Goal: Information Seeking & Learning: Learn about a topic

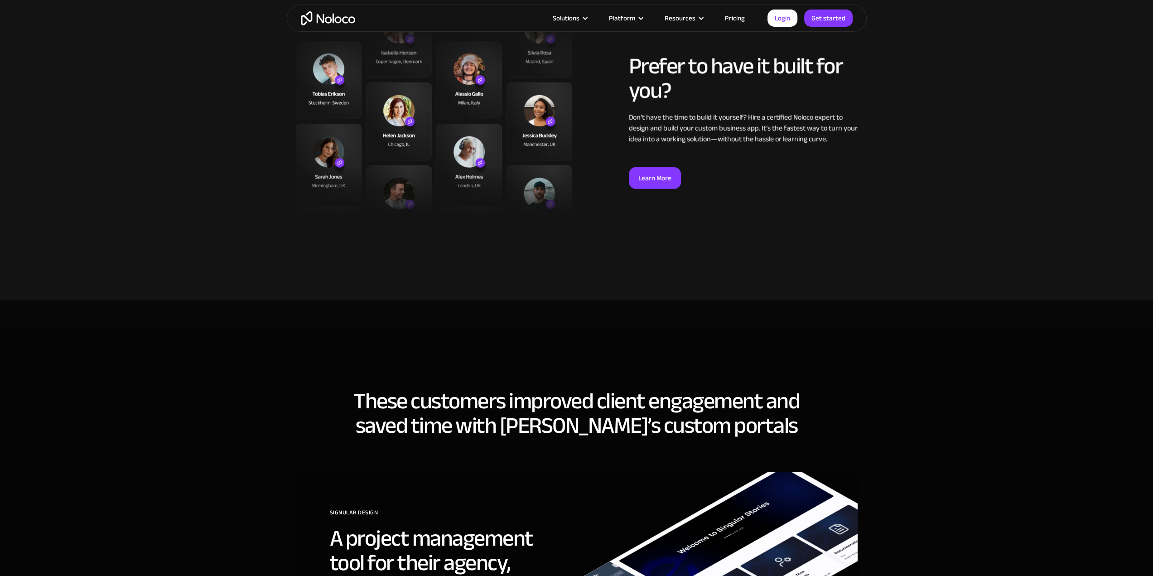
scroll to position [2806, 0]
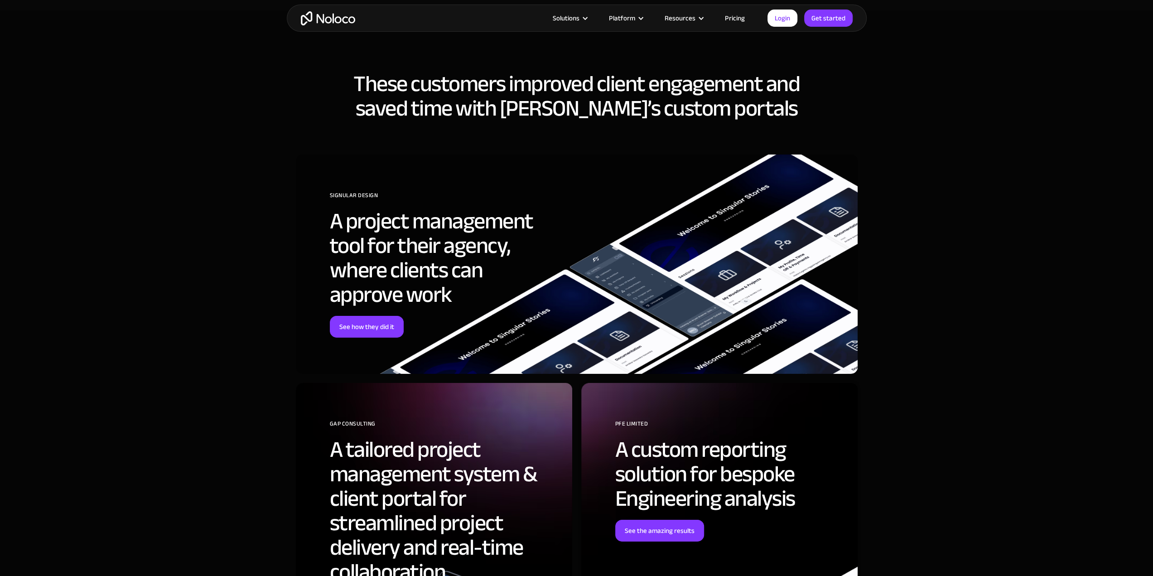
click at [649, 60] on div "These customers improved client engagement and saved time with Noloco’s custom …" at bounding box center [577, 401] width 580 height 715
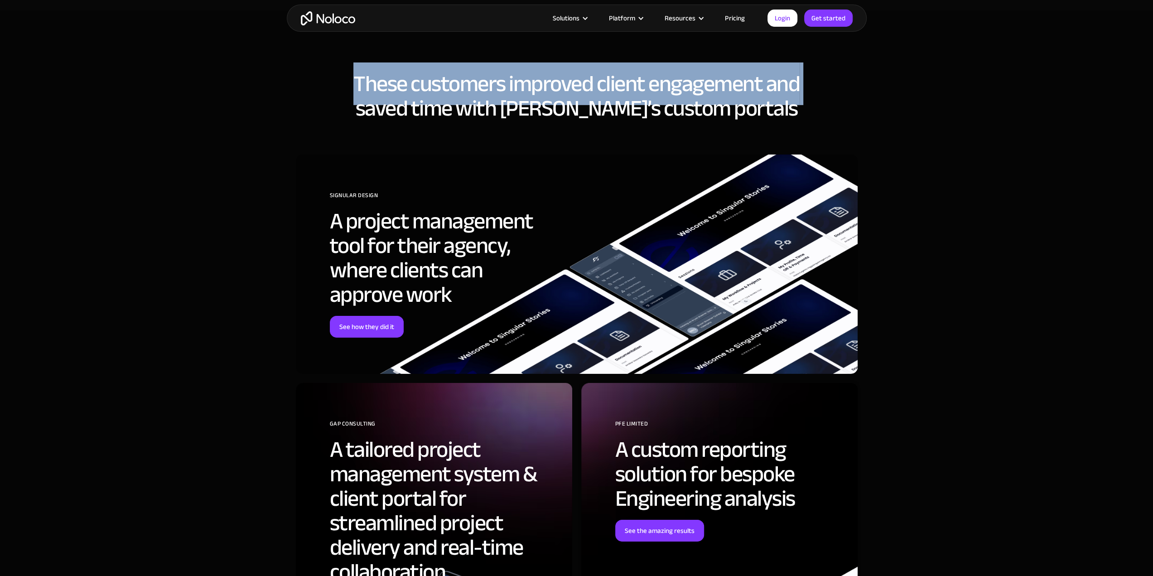
click at [649, 60] on div "These customers improved client engagement and saved time with Noloco’s custom …" at bounding box center [577, 401] width 580 height 715
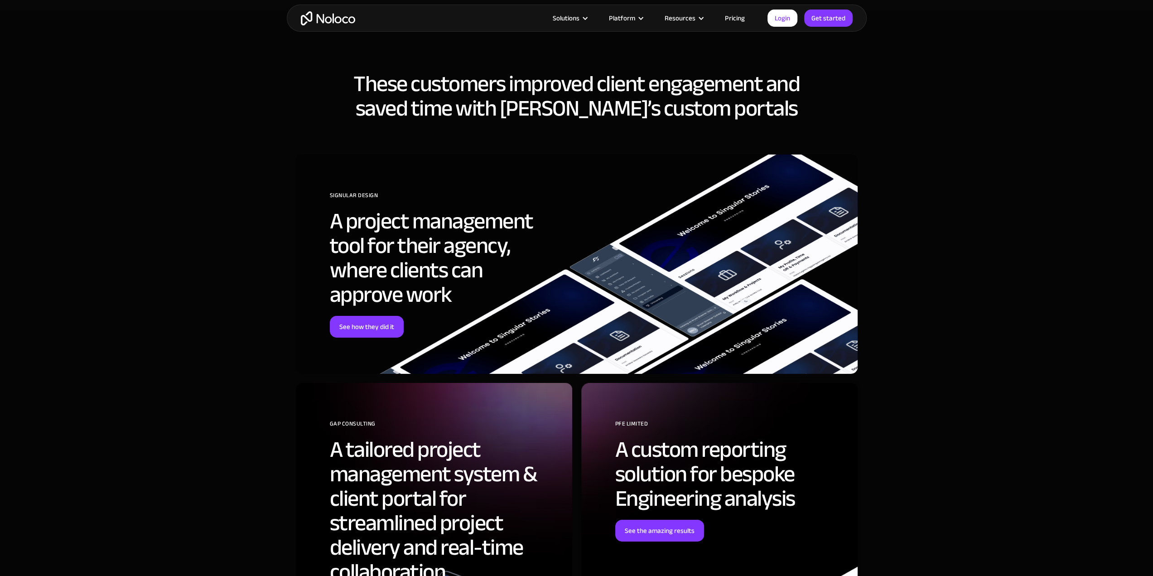
click at [512, 120] on h2 "These customers improved client engagement and saved time with Noloco’s custom …" at bounding box center [577, 96] width 562 height 49
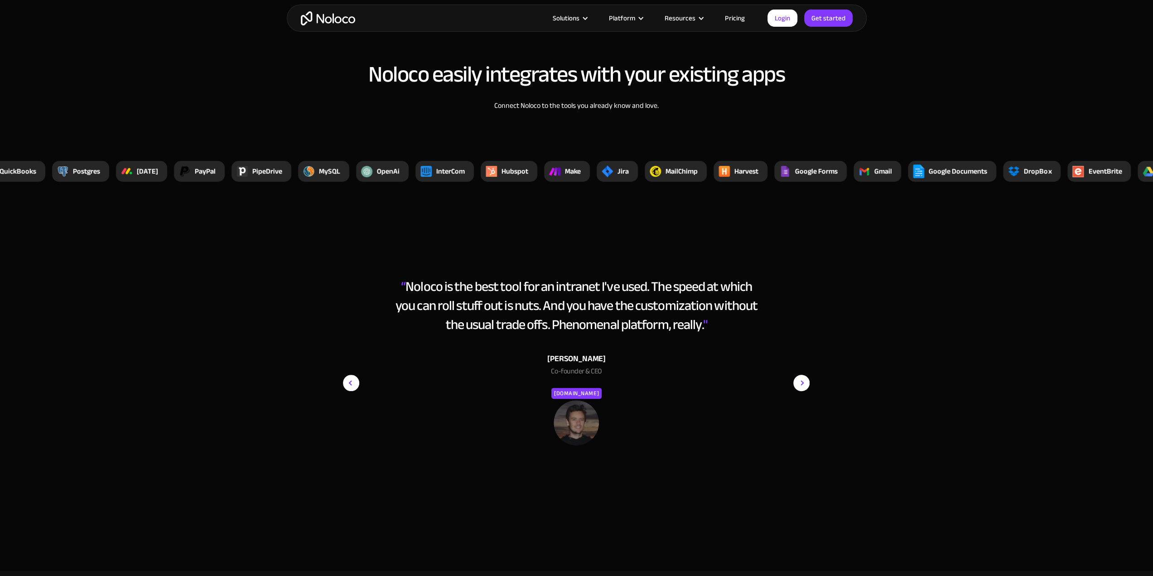
scroll to position [3605, 0]
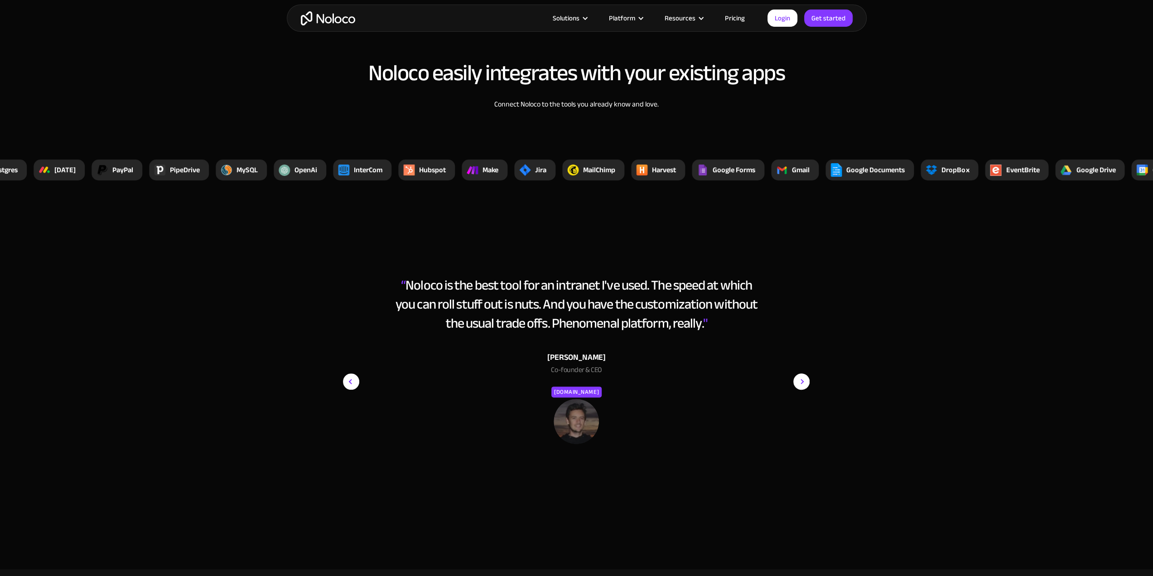
click at [806, 370] on img "next slide" at bounding box center [801, 381] width 16 height 212
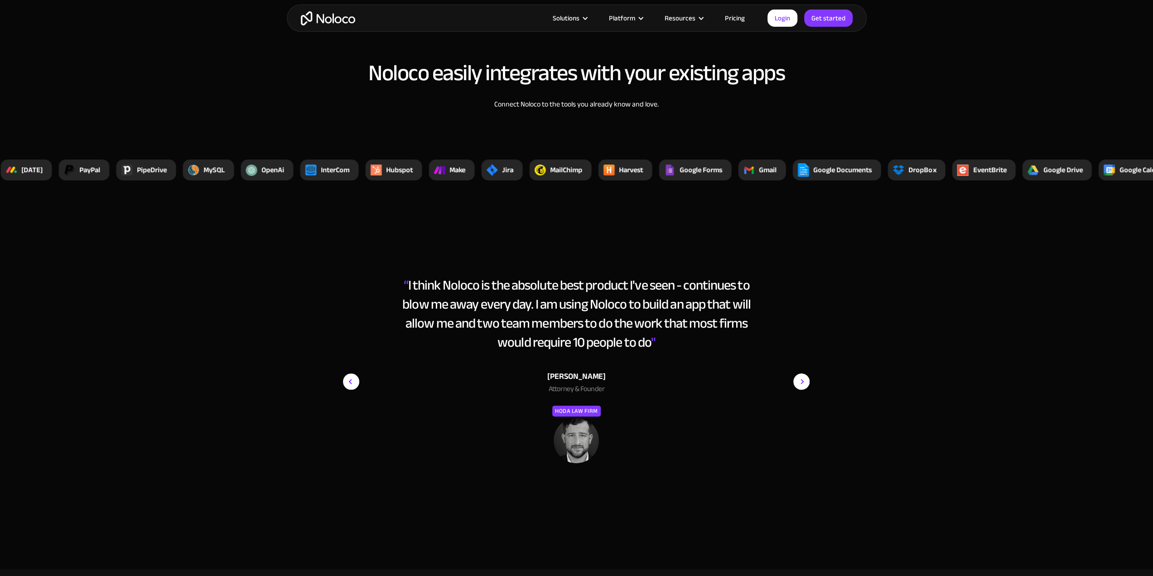
click at [806, 370] on img "next slide" at bounding box center [801, 381] width 16 height 212
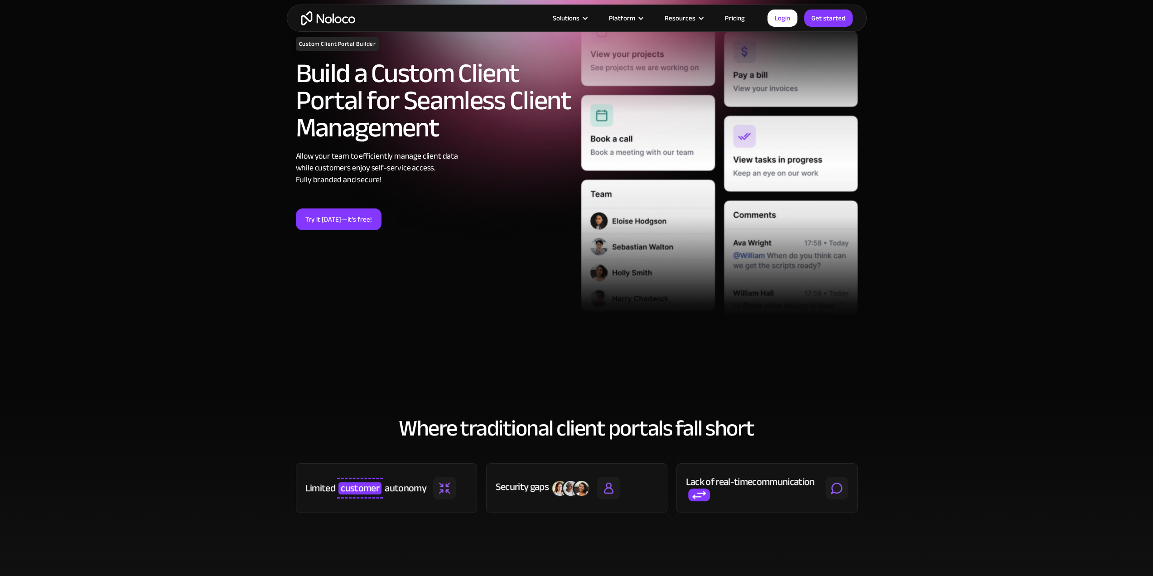
scroll to position [0, 0]
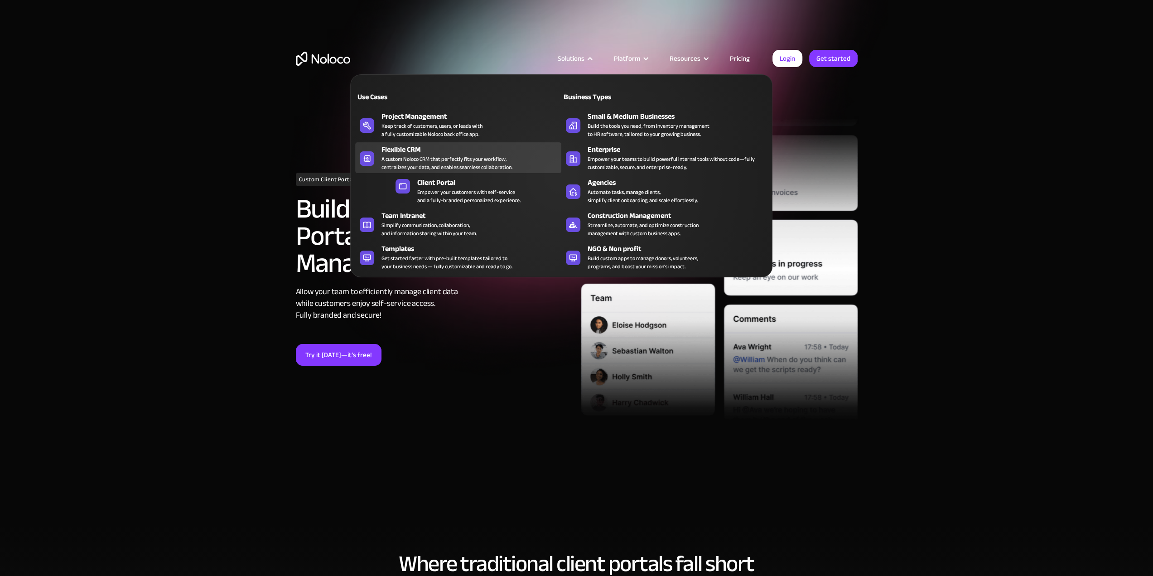
click at [457, 145] on div "Flexible CRM" at bounding box center [473, 149] width 184 height 11
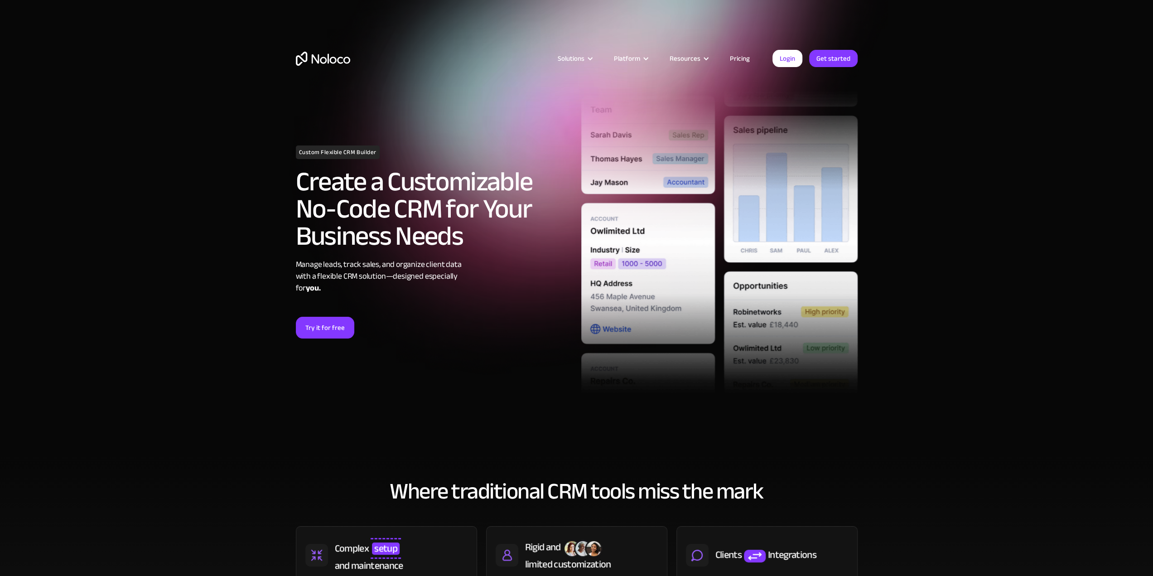
click at [348, 394] on div "Custom Flexible CRM Builder Create a Customizable No-Code CRM for Your Business…" at bounding box center [576, 241] width 571 height 347
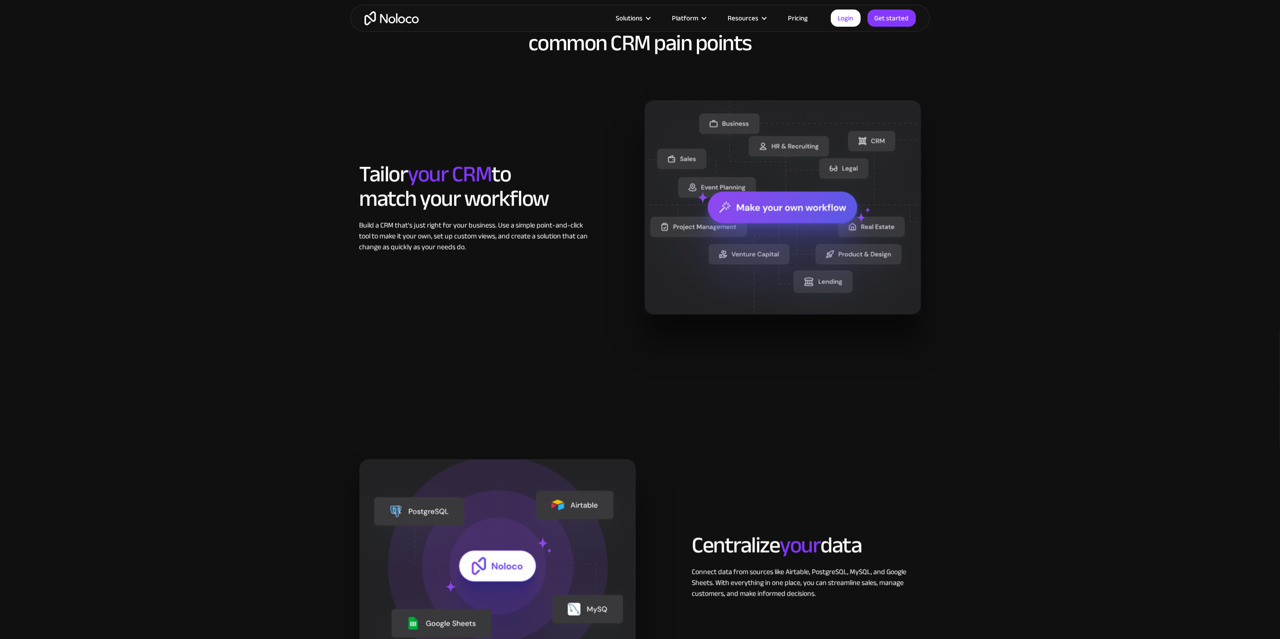
scroll to position [604, 0]
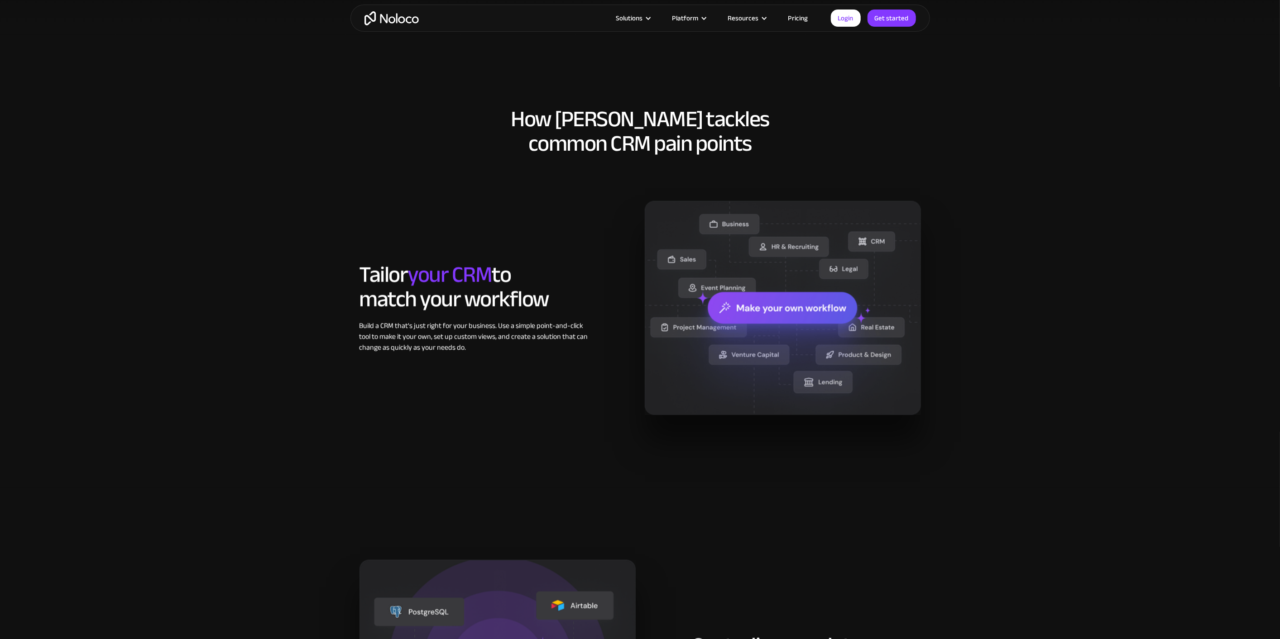
drag, startPoint x: 404, startPoint y: 279, endPoint x: 442, endPoint y: 255, distance: 45.0
click at [442, 255] on span "your CRM" at bounding box center [450, 275] width 84 height 43
click at [616, 131] on h2 "How Noloco tackles common CRM pain points" at bounding box center [641, 131] width 562 height 49
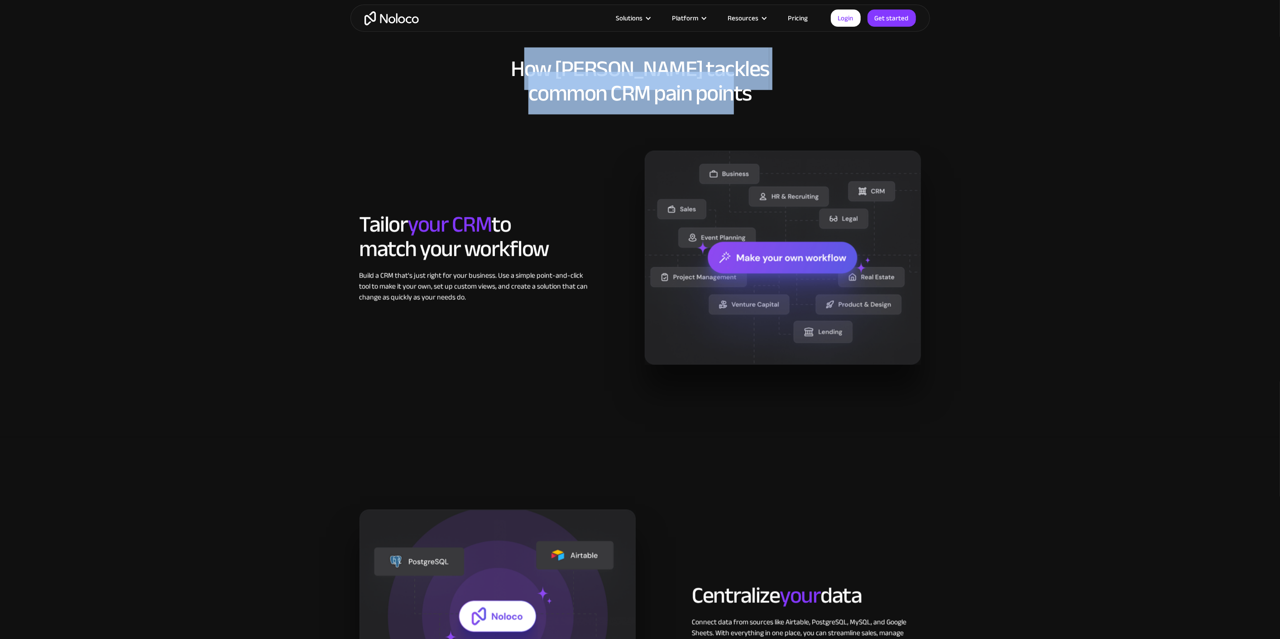
drag, startPoint x: 577, startPoint y: 63, endPoint x: 733, endPoint y: 86, distance: 157.4
click at [733, 86] on h2 "How Noloco tackles common CRM pain points" at bounding box center [641, 81] width 562 height 49
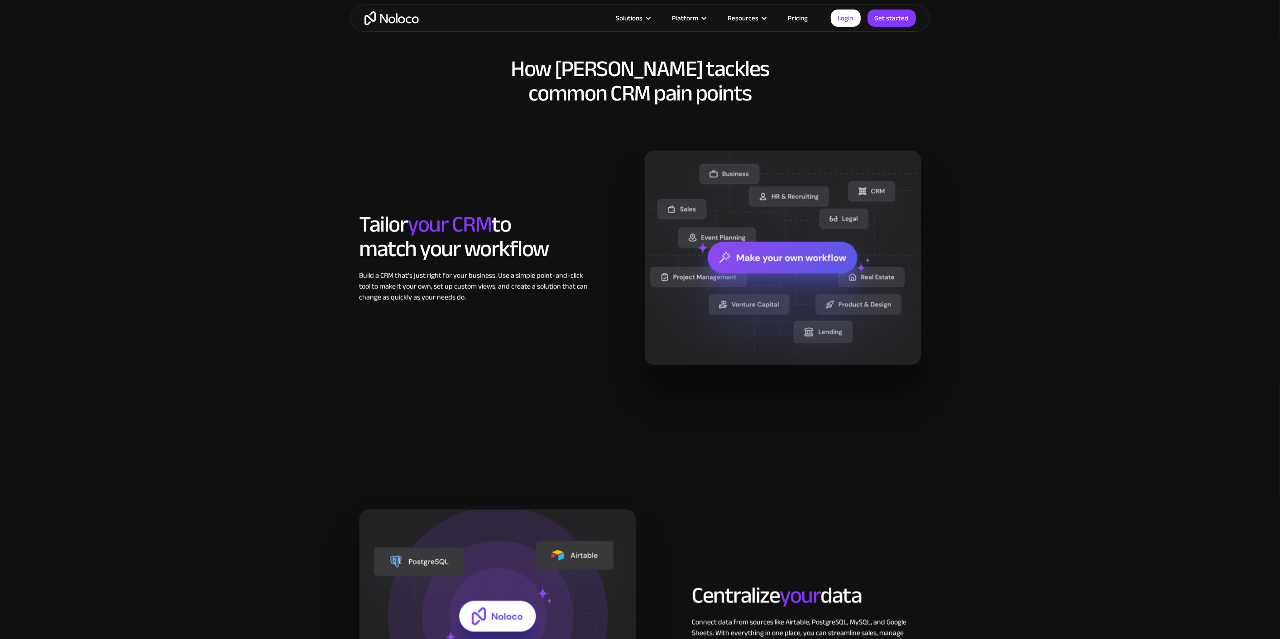
click at [742, 87] on h2 "How Noloco tackles common CRM pain points" at bounding box center [641, 81] width 562 height 49
drag, startPoint x: 754, startPoint y: 90, endPoint x: 553, endPoint y: 73, distance: 200.9
click at [555, 73] on h2 "How Noloco tackles common CRM pain points" at bounding box center [641, 81] width 562 height 49
drag, startPoint x: 368, startPoint y: 197, endPoint x: 600, endPoint y: 231, distance: 234.2
click at [600, 230] on div "Tailor your CRM to match your workflow Build a CRM that's just right for your b…" at bounding box center [640, 258] width 571 height 214
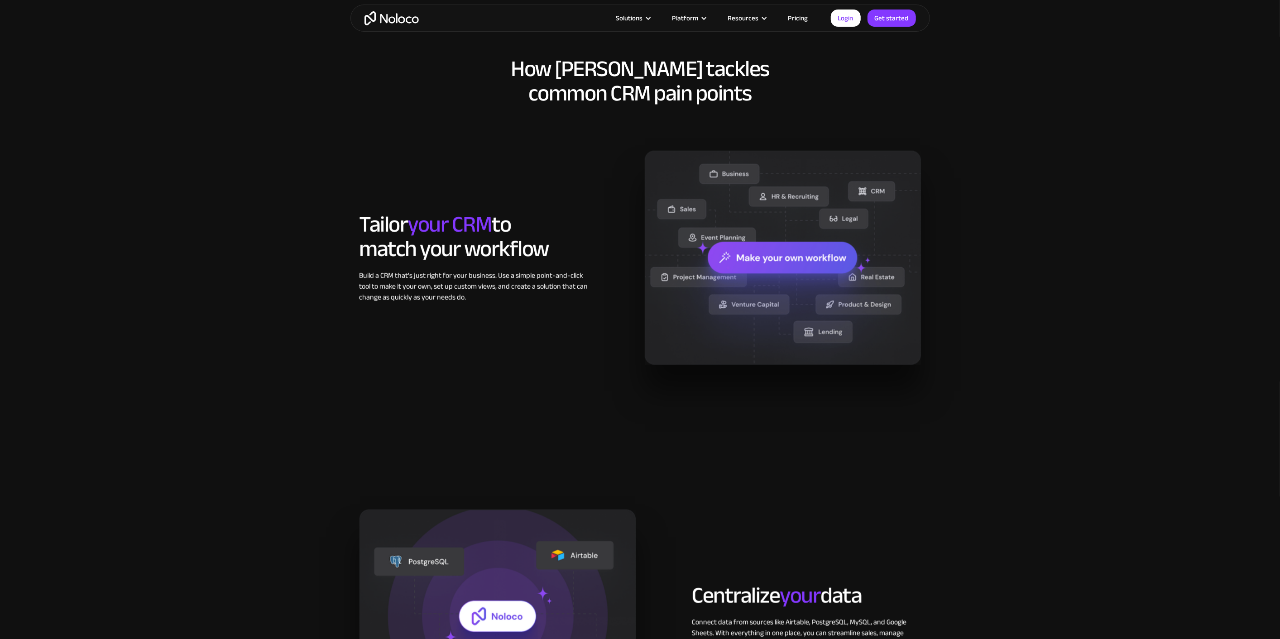
drag, startPoint x: 422, startPoint y: 255, endPoint x: 564, endPoint y: 327, distance: 159.6
click at [426, 255] on h2 "Tailor your CRM to match your workflow" at bounding box center [474, 236] width 229 height 49
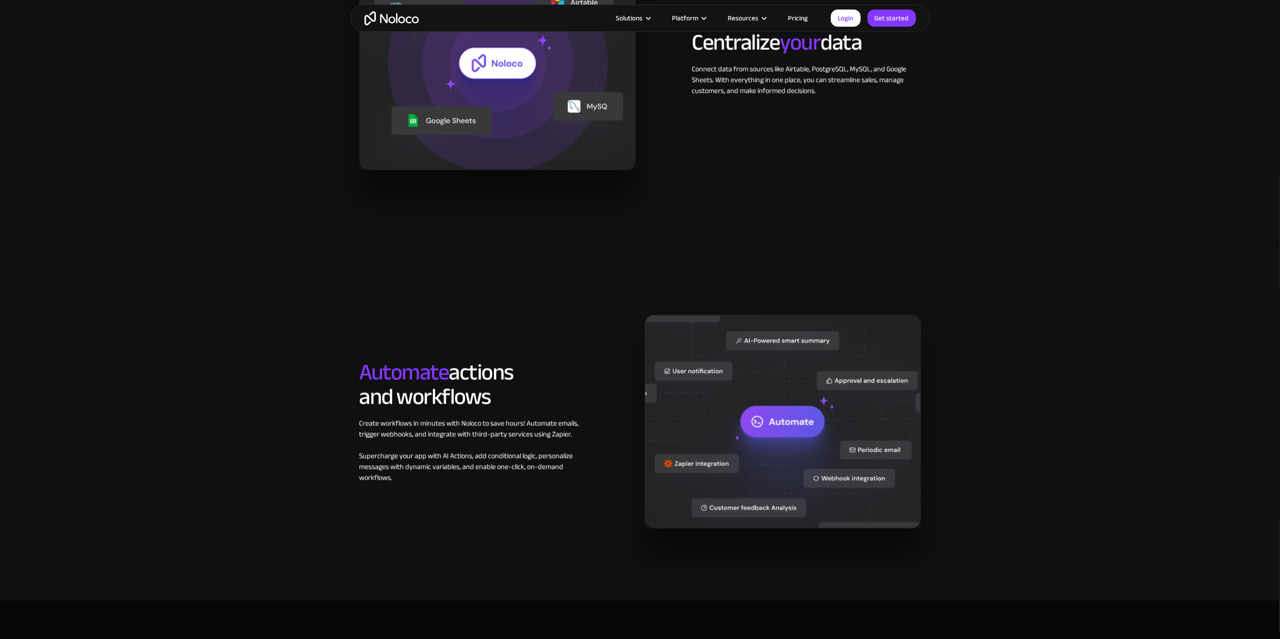
scroll to position [1359, 0]
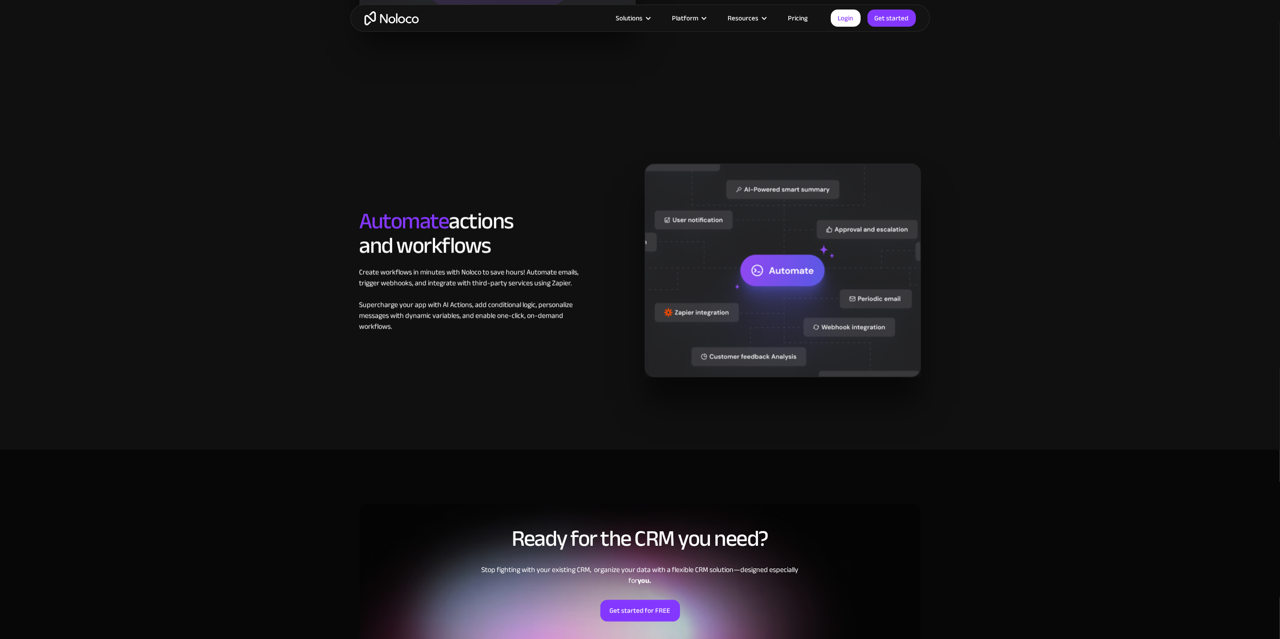
click at [440, 231] on h2 "Automate actions and workflows" at bounding box center [474, 233] width 229 height 49
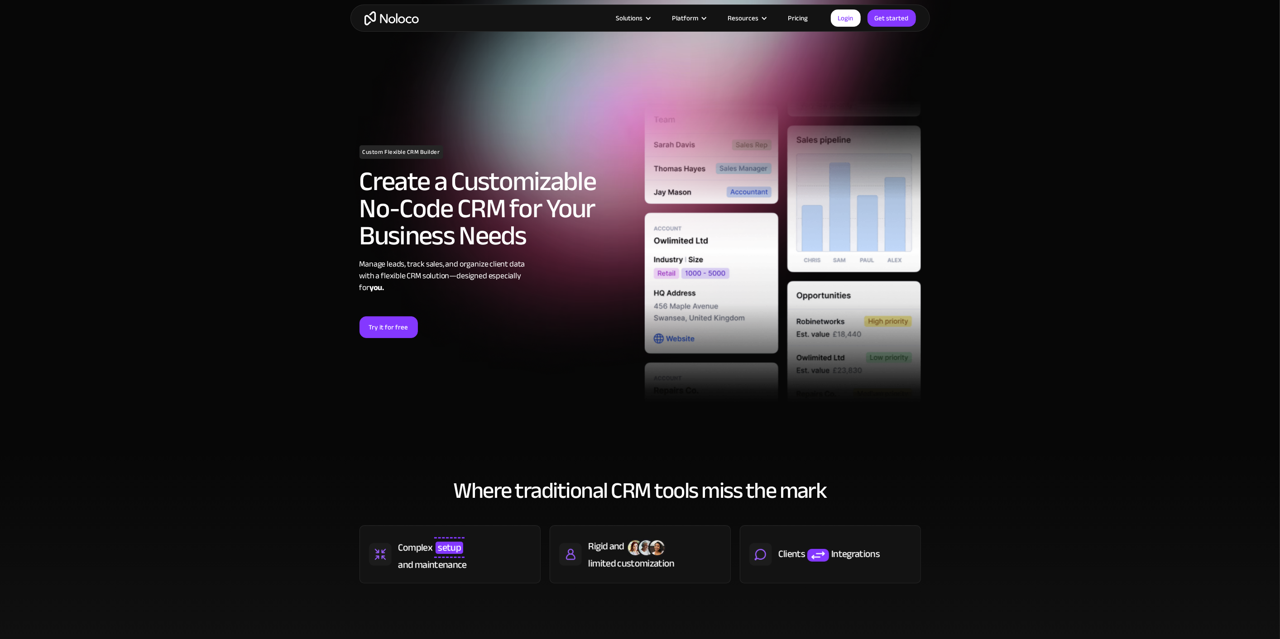
scroll to position [50, 0]
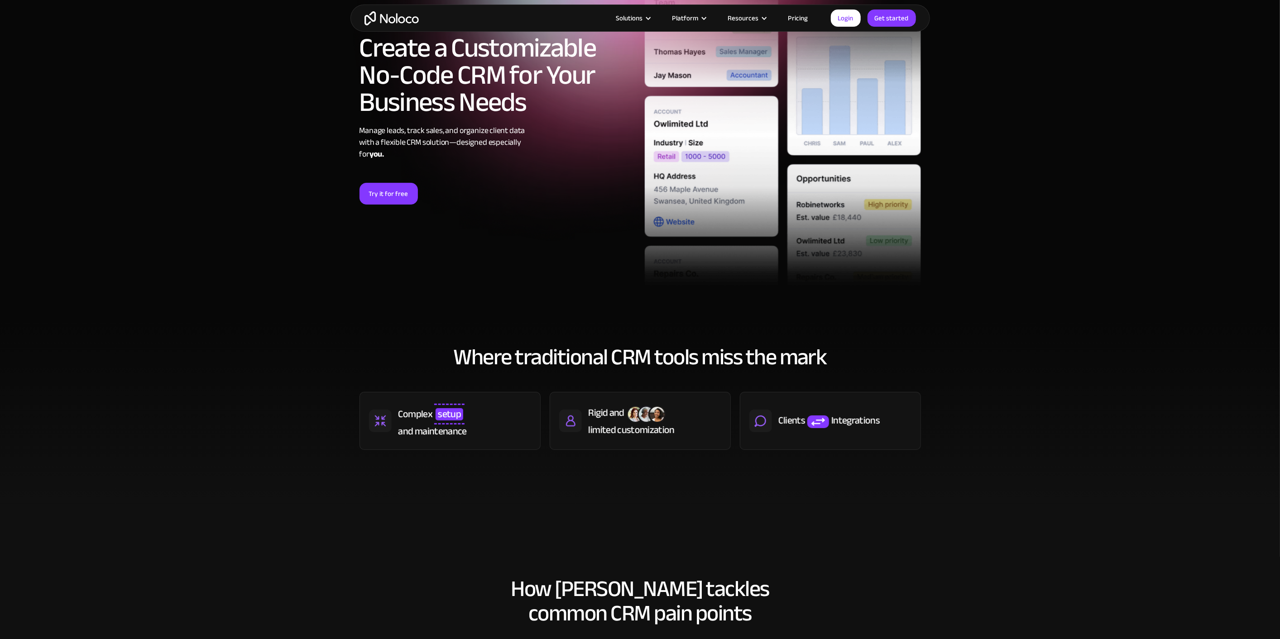
click at [807, 435] on div "Clients Integrations" at bounding box center [830, 421] width 181 height 58
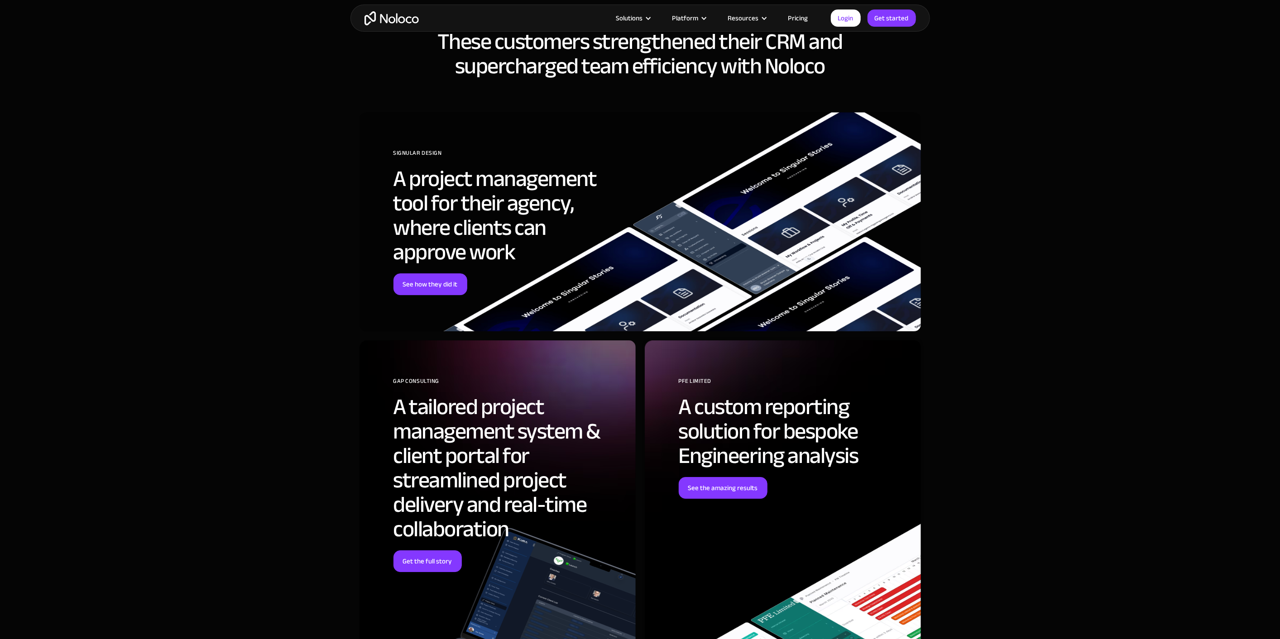
scroll to position [2437, 0]
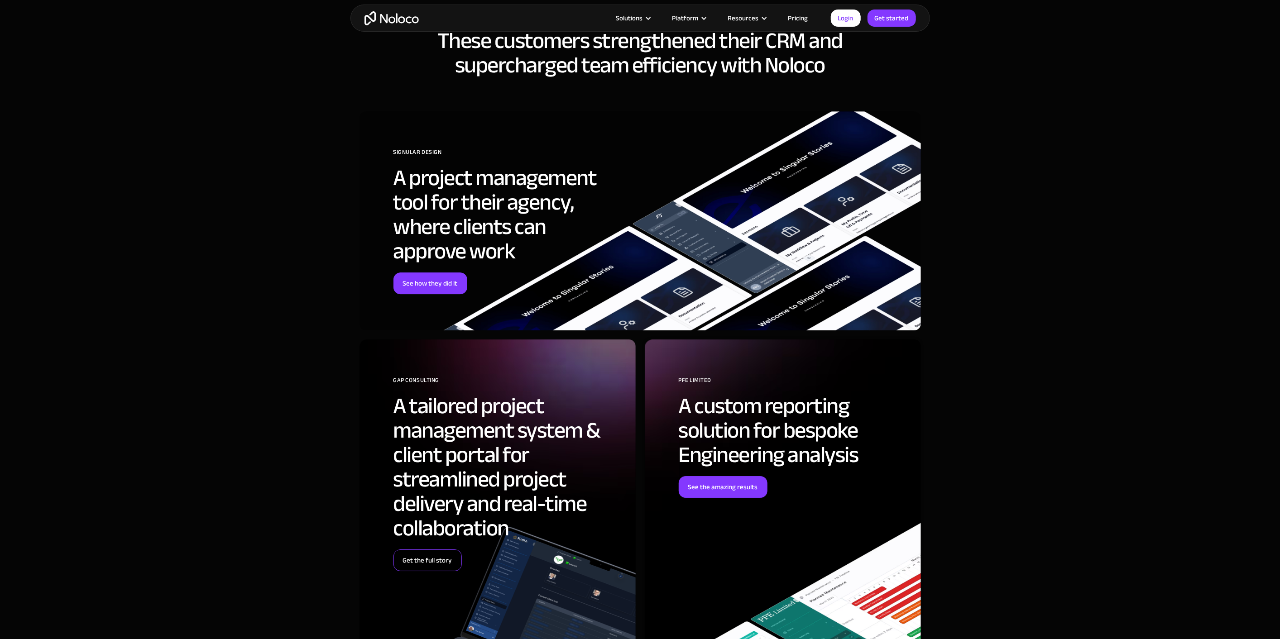
click at [414, 556] on link "Get the full story" at bounding box center [428, 561] width 68 height 22
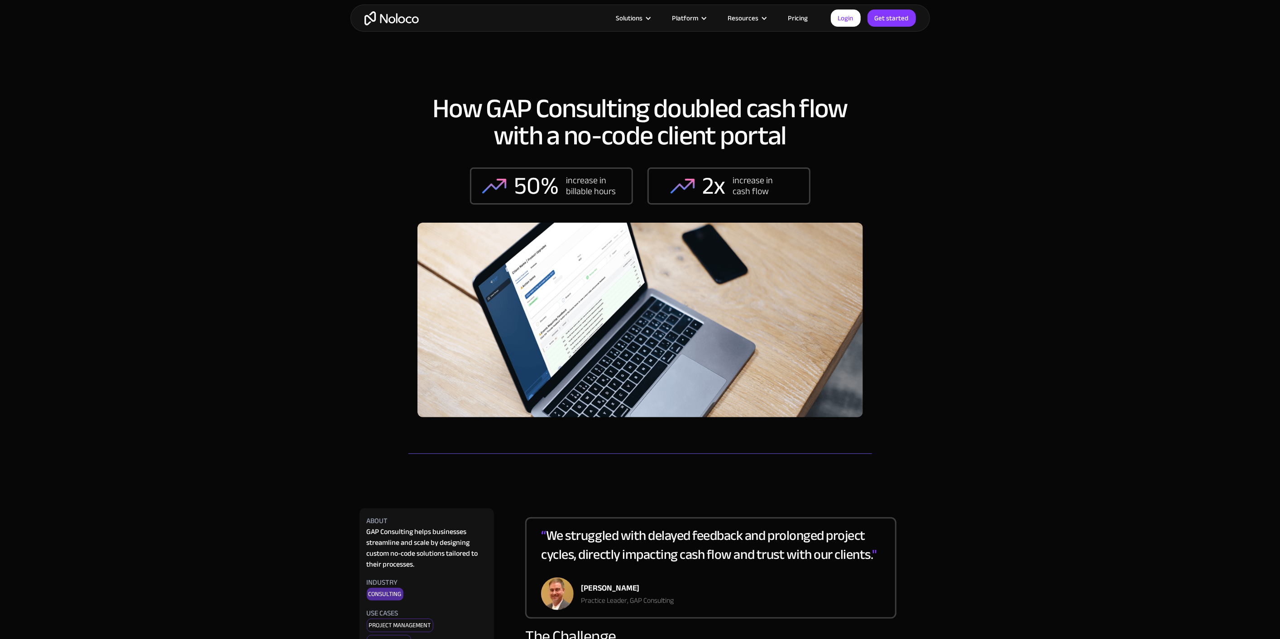
scroll to position [302, 0]
